Goal: Communication & Community: Answer question/provide support

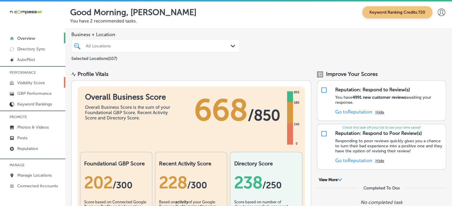
click at [40, 85] on p "Visibility Score" at bounding box center [31, 82] width 28 height 5
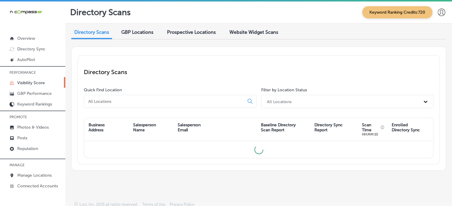
click at [122, 103] on input at bounding box center [165, 101] width 155 height 5
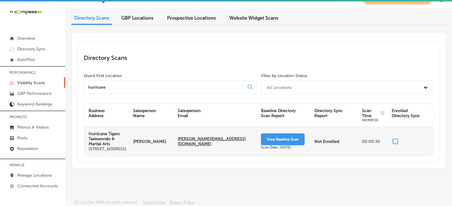
scroll to position [15, 0]
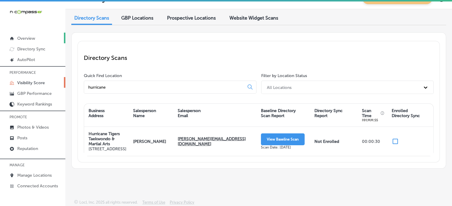
type input "hurricane"
click at [36, 96] on p "GBP Performance" at bounding box center [34, 93] width 34 height 5
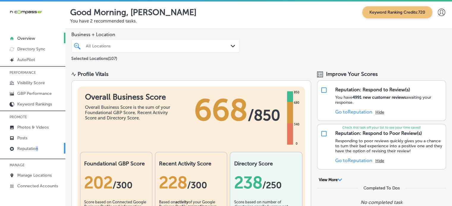
drag, startPoint x: 37, startPoint y: 154, endPoint x: 35, endPoint y: 148, distance: 6.9
click at [35, 148] on div "PERFORMANCE Visibility Score GBP Performance Keyword Rankings PROMOTE Photos & …" at bounding box center [32, 128] width 65 height 125
click at [35, 148] on p "Reputation" at bounding box center [27, 148] width 21 height 5
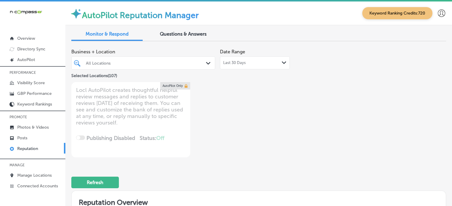
type textarea "x"
click at [179, 37] on span "Questions & Answers" at bounding box center [183, 34] width 47 height 6
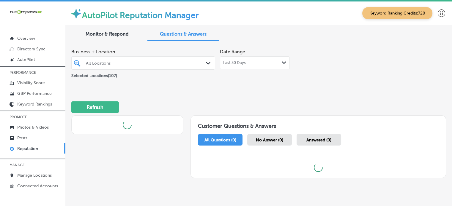
click at [179, 67] on div "All Locations" at bounding box center [143, 62] width 121 height 9
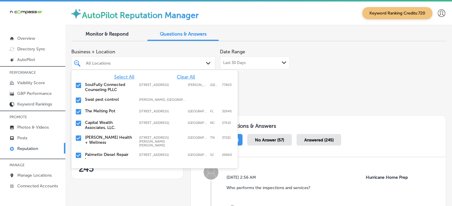
click at [182, 76] on span "Clear All" at bounding box center [186, 77] width 18 height 6
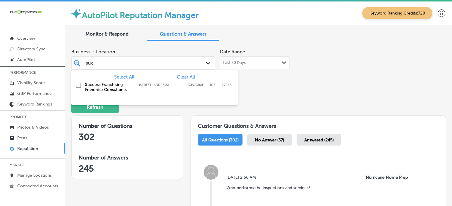
click at [132, 88] on label "Success Franchising - Franchise Consultants" at bounding box center [109, 87] width 48 height 10
type input "suc"
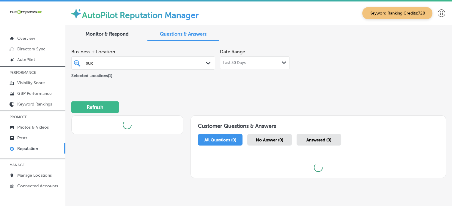
click at [275, 89] on div "Business + Location suc suc Path Created with Sketch. Selected Locations ( 1 ) …" at bounding box center [258, 114] width 374 height 137
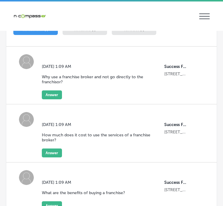
scroll to position [248, 0]
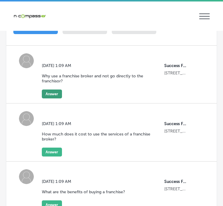
click at [55, 92] on button "Answer" at bounding box center [52, 94] width 20 height 9
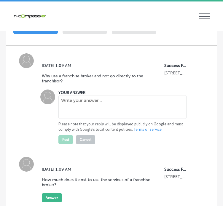
drag, startPoint x: 85, startPoint y: 118, endPoint x: 87, endPoint y: 115, distance: 4.0
click at [85, 118] on div at bounding box center [122, 107] width 128 height 25
click at [87, 114] on textarea "To enrich screen reader interactions, please activate Accessibility in Grammarl…" at bounding box center [122, 107] width 128 height 24
paste textarea "We use our industry experience to provide you with the information you need whe…"
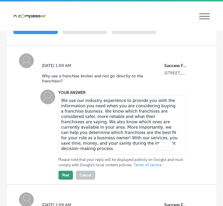
type textarea "We use our industry experience to provide you with the information you need whe…"
click at [70, 175] on button "Post" at bounding box center [65, 175] width 15 height 9
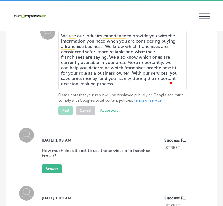
scroll to position [323, 0]
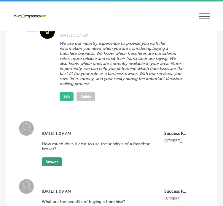
click at [55, 160] on button "Answer" at bounding box center [52, 162] width 20 height 9
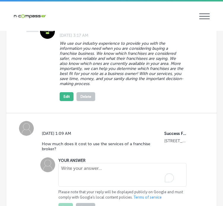
click at [78, 179] on textarea "To enrich screen reader interactions, please activate Accessibility in Grammarl…" at bounding box center [122, 175] width 128 height 24
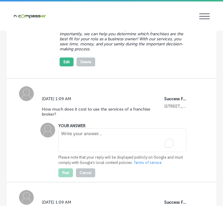
scroll to position [360, 0]
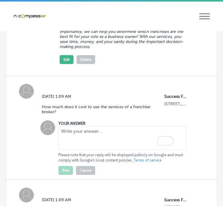
paste textarea "The client doesn’t pay for the services we provide. You pay the same price for …"
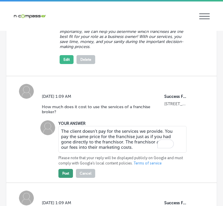
type textarea "The client doesn’t pay for the services we provide. You pay the same price for …"
click at [64, 174] on button "Post" at bounding box center [65, 173] width 15 height 9
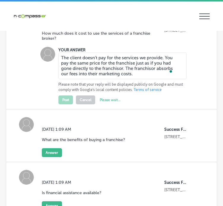
scroll to position [434, 0]
click at [51, 154] on button "Answer" at bounding box center [52, 152] width 20 height 9
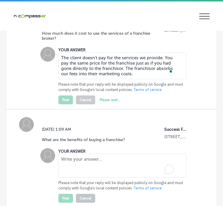
click at [87, 162] on textarea "To enrich screen reader interactions, please activate Accessibility in Grammarl…" at bounding box center [122, 166] width 128 height 24
paste textarea "Franchising offers individuals the opportunity to be in business for themselves…"
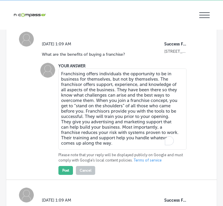
scroll to position [529, 0]
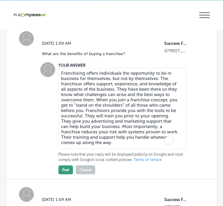
type textarea "Franchising offers individuals the opportunity to be in business for themselves…"
click at [69, 168] on button "Post" at bounding box center [65, 170] width 15 height 9
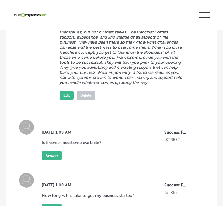
scroll to position [594, 0]
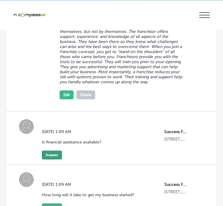
click at [57, 159] on button "Answer" at bounding box center [52, 155] width 20 height 9
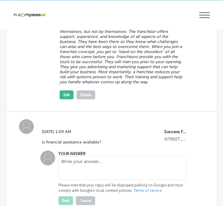
click at [70, 164] on textarea at bounding box center [122, 168] width 128 height 24
paste textarea "Yes, and we can introduce you to the funding sources who can assist you. Fundin…"
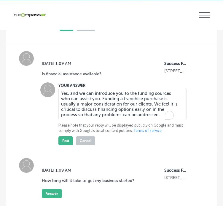
scroll to position [665, 0]
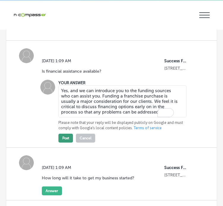
type textarea "Yes, and we can introduce you to the funding sources who can assist you. Fundin…"
click at [65, 143] on button "Post" at bounding box center [65, 138] width 15 height 9
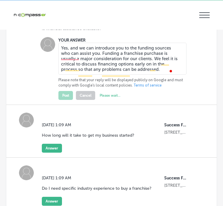
scroll to position [713, 0]
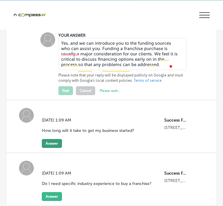
click at [56, 148] on button "Answer" at bounding box center [52, 143] width 20 height 9
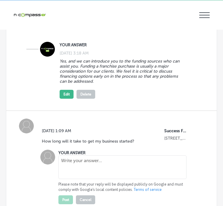
click at [74, 155] on label "YOUR ANSWER" at bounding box center [71, 153] width 27 height 4
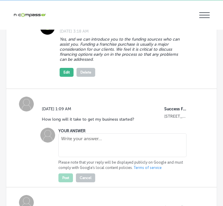
scroll to position [735, 0]
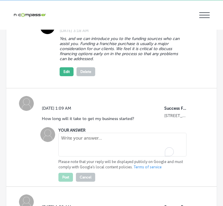
click at [88, 149] on textarea "To enrich screen reader interactions, please activate Accessibility in Grammarl…" at bounding box center [122, 145] width 128 height 24
paste textarea "This depends almost entirely on you. After starting our process, if you are mot…"
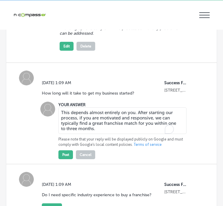
scroll to position [763, 0]
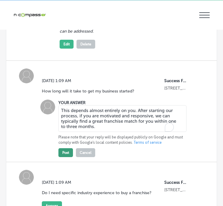
type textarea "This depends almost entirely on you. After starting our process, if you are mot…"
click at [63, 157] on button "Post" at bounding box center [65, 152] width 15 height 9
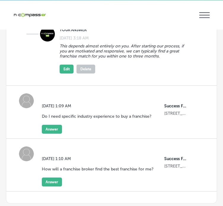
scroll to position [852, 0]
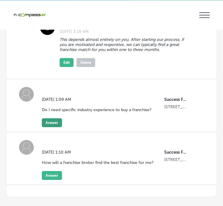
click at [55, 127] on button "Answer" at bounding box center [52, 122] width 20 height 9
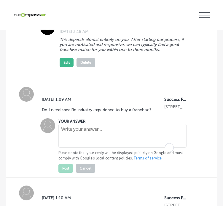
click at [77, 140] on textarea "To enrich screen reader interactions, please activate Accessibility in Grammarl…" at bounding box center [122, 136] width 128 height 24
paste textarea "No, in fact, most franchisors prefer that you have no experience in the industr…"
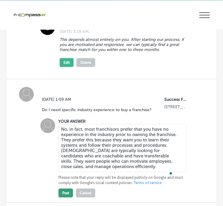
type textarea "No, in fact, most franchisors prefer that you have no experience in the industr…"
click at [63, 198] on button "Post" at bounding box center [65, 193] width 15 height 9
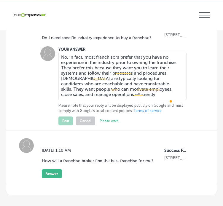
scroll to position [966, 0]
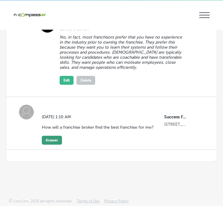
click at [56, 141] on button "Answer" at bounding box center [52, 140] width 20 height 9
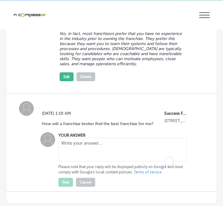
click at [77, 162] on textarea "To enrich screen reader interactions, please activate Accessibility in Grammarl…" at bounding box center [122, 150] width 128 height 24
paste textarea "They match you with a franchise concept that meets your specific criteria, whic…"
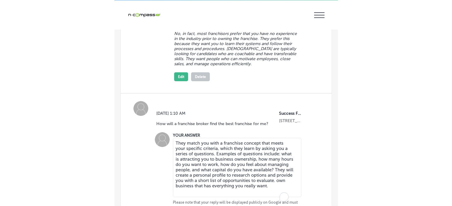
scroll to position [1051, 0]
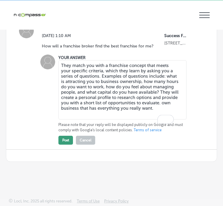
type textarea "They match you with a franchise concept that meets your specific criteria, whic…"
click at [69, 138] on button "Post" at bounding box center [65, 140] width 15 height 9
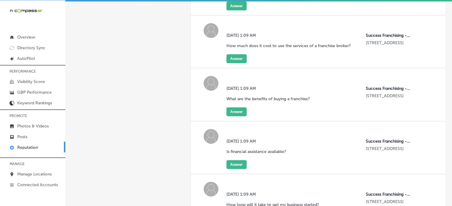
scroll to position [0, 0]
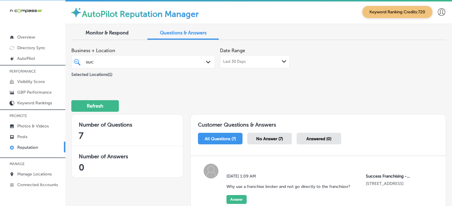
click at [273, 139] on span "No Answer (7)" at bounding box center [269, 139] width 27 height 5
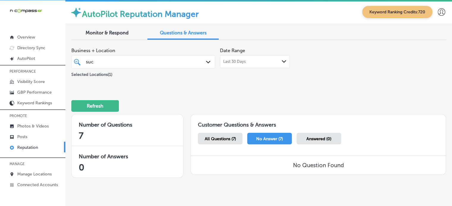
scroll to position [14, 0]
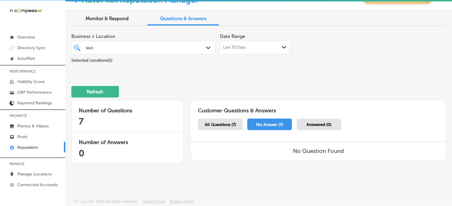
click at [311, 128] on div "Answered (0)" at bounding box center [318, 125] width 45 height 12
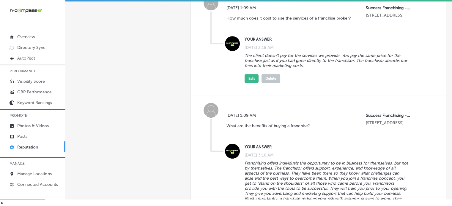
scroll to position [304, 0]
